Goal: Information Seeking & Learning: Learn about a topic

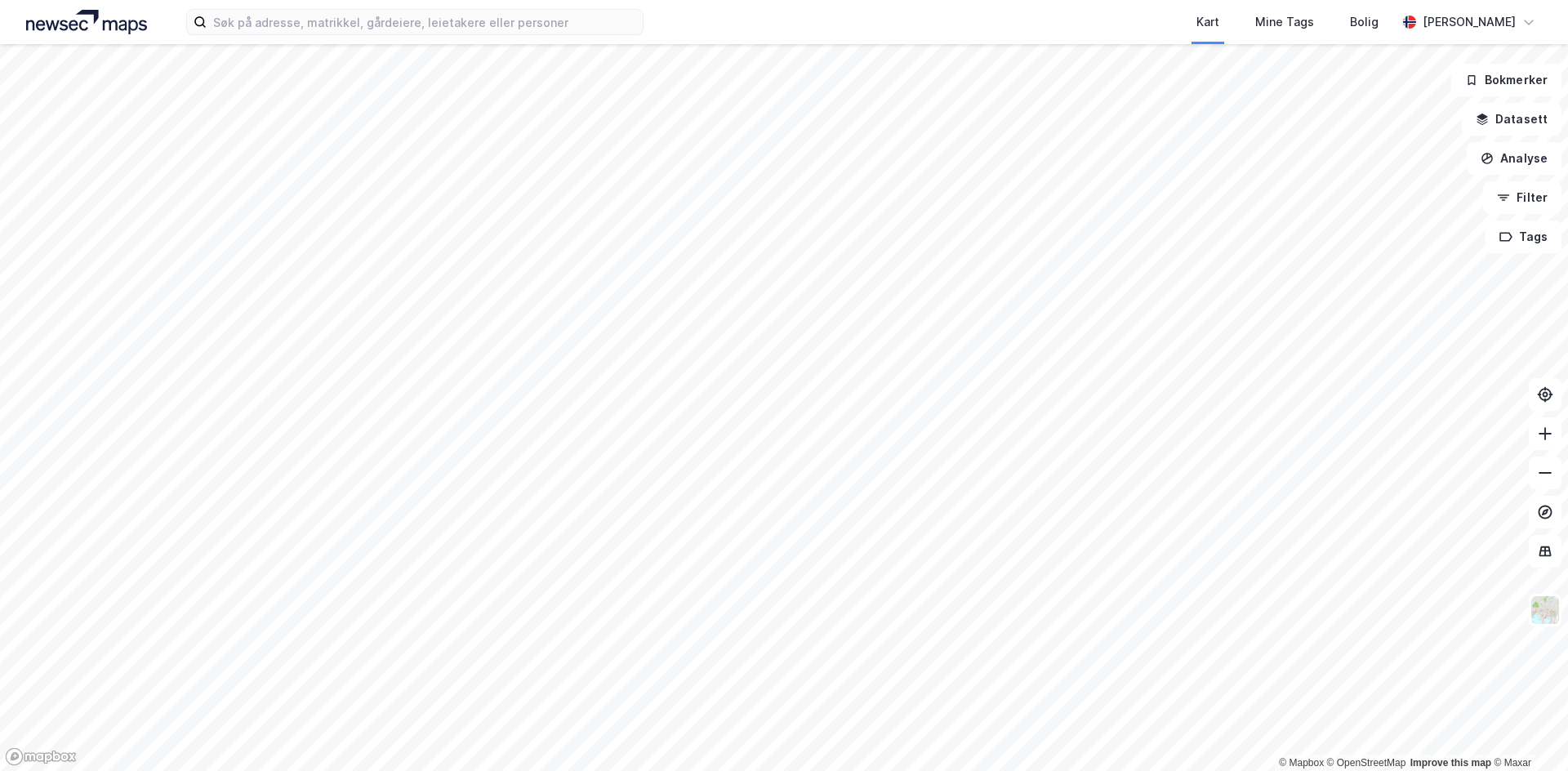
click at [638, 350] on div at bounding box center [784, 385] width 1568 height 771
